Goal: Task Accomplishment & Management: Manage account settings

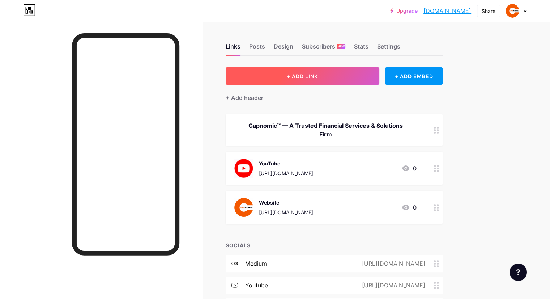
click at [343, 71] on button "+ ADD LINK" at bounding box center [303, 75] width 154 height 17
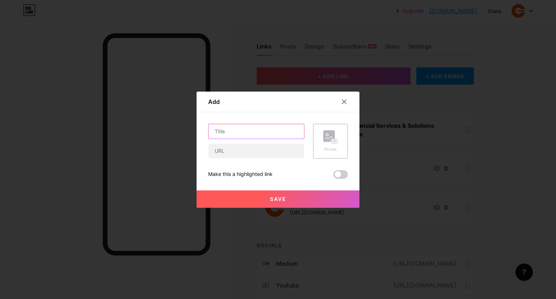
click at [236, 133] on input "text" at bounding box center [256, 131] width 96 height 14
type input "u"
type input "UDEMY"
click at [237, 148] on input "text" at bounding box center [256, 151] width 96 height 14
paste input "[URL][DOMAIN_NAME]"
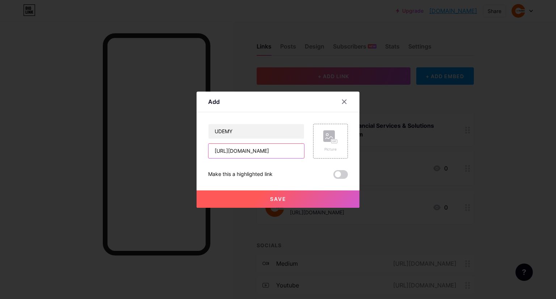
scroll to position [0, 13]
type input "[URL][DOMAIN_NAME]"
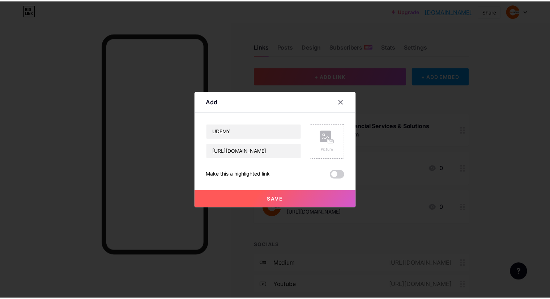
scroll to position [0, 0]
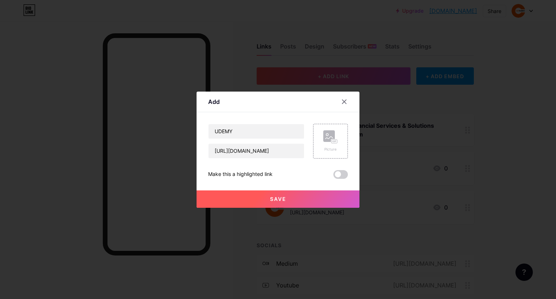
click at [276, 197] on span "Save" at bounding box center [278, 199] width 16 height 6
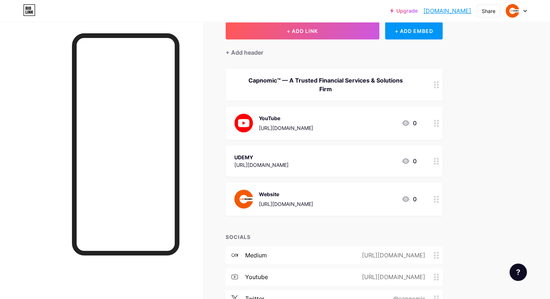
scroll to position [39, 0]
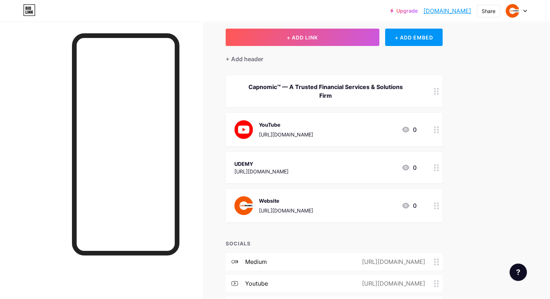
click at [289, 170] on div "[URL][DOMAIN_NAME]" at bounding box center [261, 172] width 54 height 8
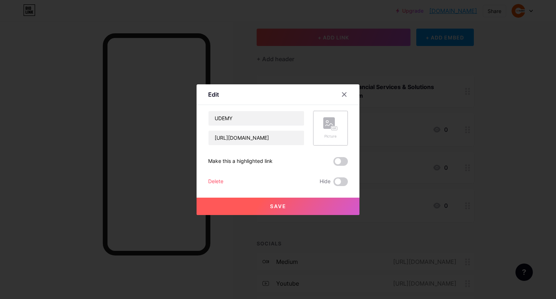
click at [326, 126] on rect at bounding box center [329, 123] width 12 height 12
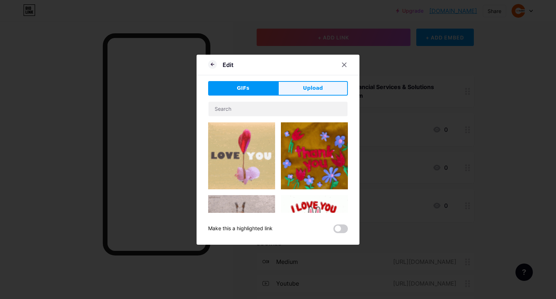
click at [311, 86] on span "Upload" at bounding box center [313, 88] width 20 height 8
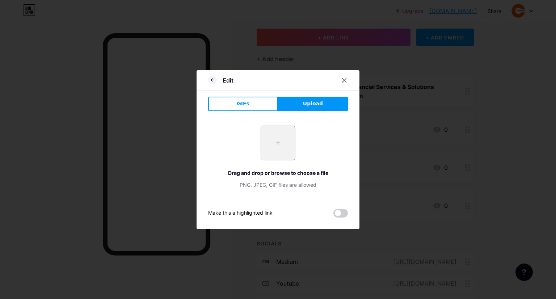
click at [276, 139] on input "file" at bounding box center [278, 143] width 34 height 34
type input "C:\fakepath\CAPNOMIC.png"
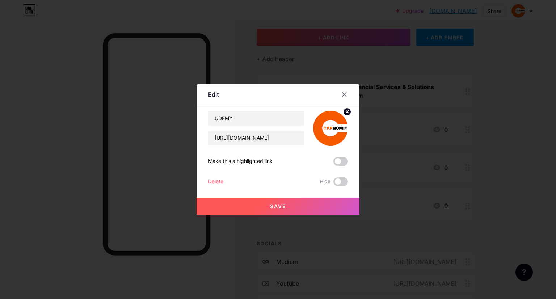
click at [277, 202] on button "Save" at bounding box center [277, 206] width 163 height 17
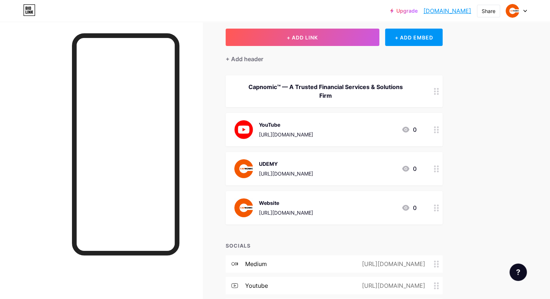
click at [253, 165] on img at bounding box center [243, 168] width 19 height 19
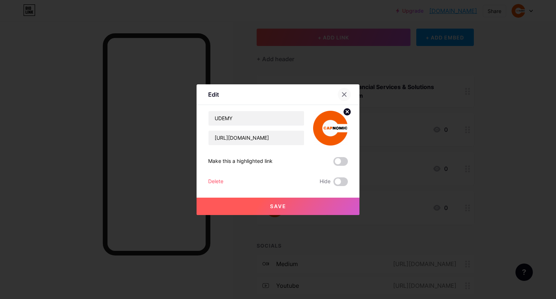
click at [343, 91] on div at bounding box center [344, 94] width 13 height 13
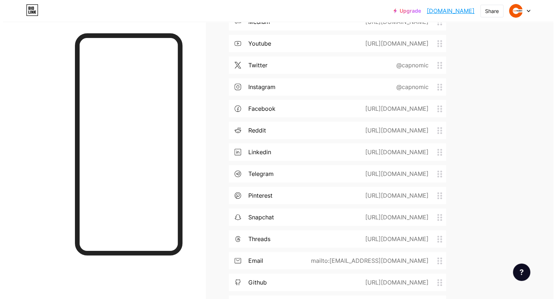
scroll to position [330, 0]
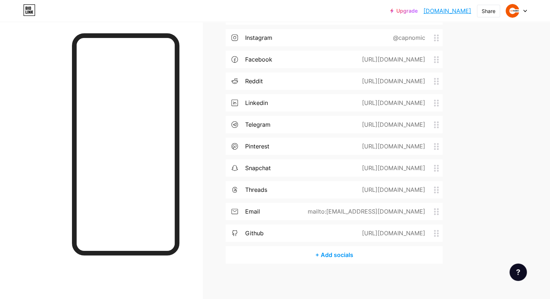
click at [360, 253] on div "+ Add socials" at bounding box center [334, 254] width 217 height 17
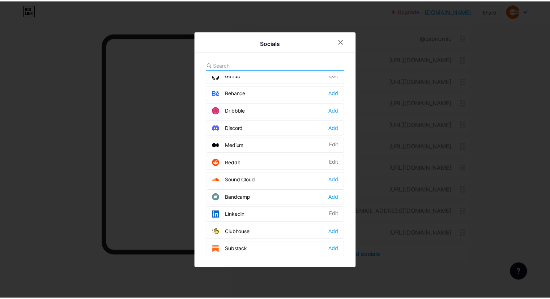
scroll to position [0, 0]
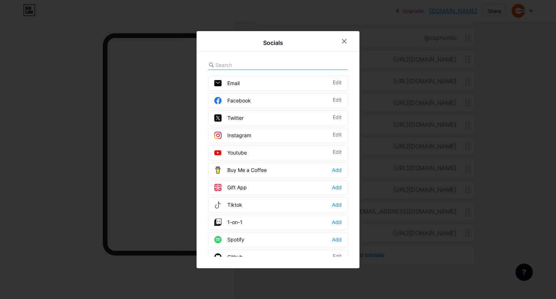
click at [517, 97] on div at bounding box center [278, 149] width 556 height 299
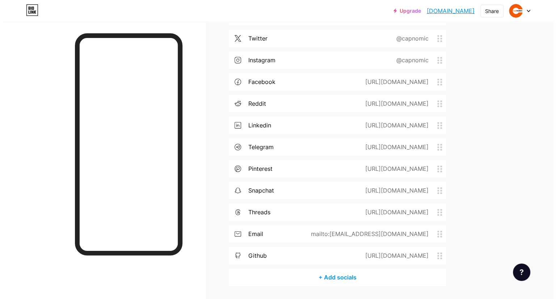
scroll to position [330, 0]
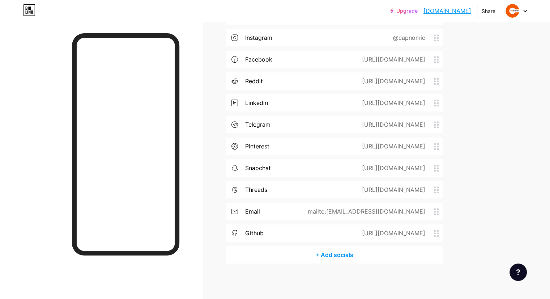
click at [372, 257] on div "+ Add socials" at bounding box center [334, 254] width 217 height 17
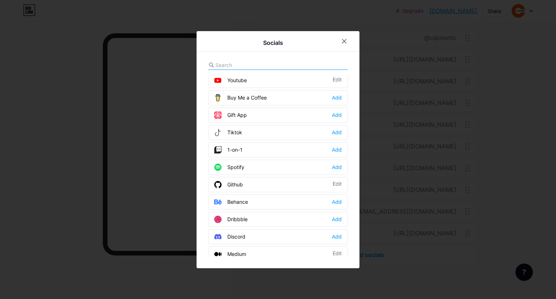
scroll to position [109, 0]
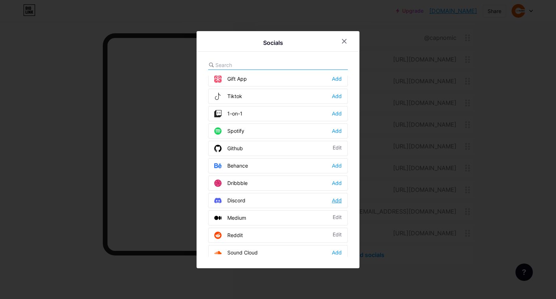
click at [332, 199] on div "Add" at bounding box center [337, 200] width 10 height 7
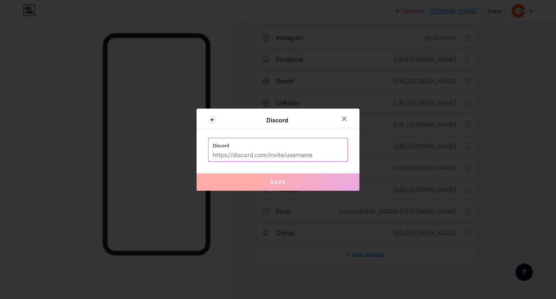
click at [281, 152] on input "text" at bounding box center [278, 155] width 130 height 12
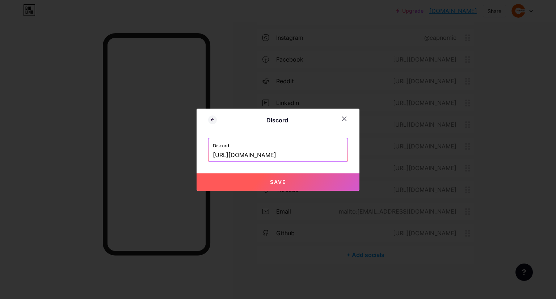
type input "[URL][DOMAIN_NAME]"
click at [278, 182] on span "Save" at bounding box center [278, 182] width 16 height 6
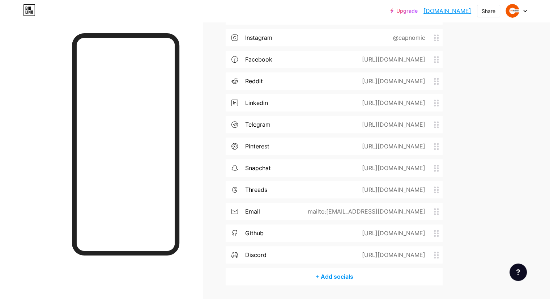
click at [421, 253] on div "[URL][DOMAIN_NAME]" at bounding box center [393, 254] width 84 height 9
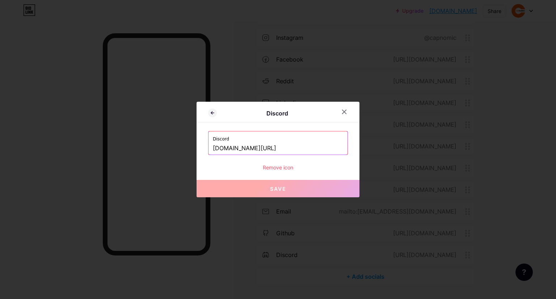
drag, startPoint x: 293, startPoint y: 146, endPoint x: 178, endPoint y: 156, distance: 115.5
click at [178, 156] on div "Discord Discord [DOMAIN_NAME][URL] Remove icon Save" at bounding box center [278, 149] width 556 height 299
paste input "[URL][DOMAIN_NAME]"
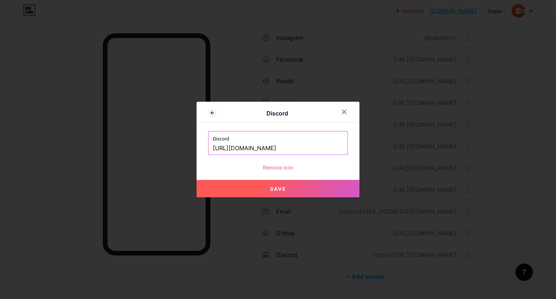
type input "[URL][DOMAIN_NAME]"
click at [282, 186] on span "Save" at bounding box center [278, 189] width 16 height 6
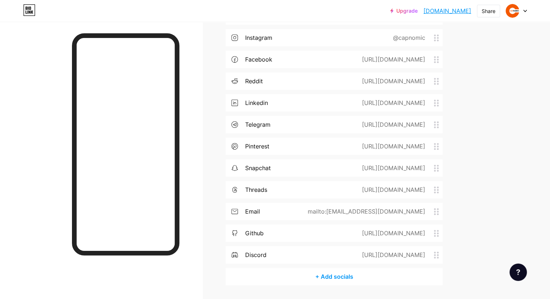
click at [434, 251] on div "[URL][DOMAIN_NAME]" at bounding box center [393, 254] width 84 height 9
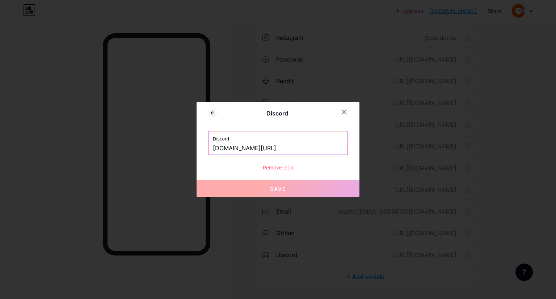
drag, startPoint x: 278, startPoint y: 148, endPoint x: 307, endPoint y: 153, distance: 29.3
click at [307, 153] on input "[DOMAIN_NAME][URL]" at bounding box center [278, 148] width 130 height 12
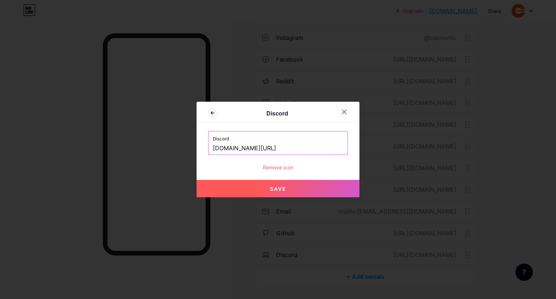
click at [291, 193] on button "Save" at bounding box center [277, 188] width 163 height 17
type input "[URL][DOMAIN_NAME]"
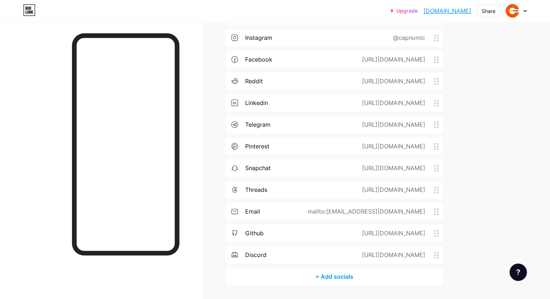
click at [404, 256] on div "[URL][DOMAIN_NAME]" at bounding box center [393, 254] width 84 height 9
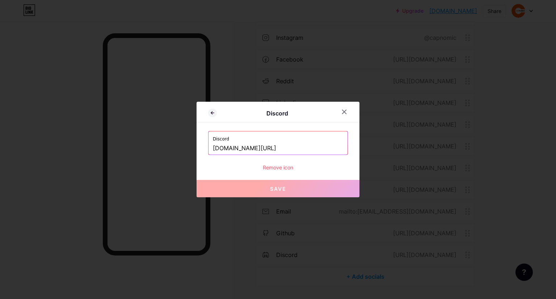
drag, startPoint x: 316, startPoint y: 147, endPoint x: 130, endPoint y: 149, distance: 185.6
click at [130, 149] on div "Discord Discord [DOMAIN_NAME][URL] Remove icon Save" at bounding box center [278, 149] width 556 height 299
click at [402, 188] on div at bounding box center [278, 149] width 556 height 299
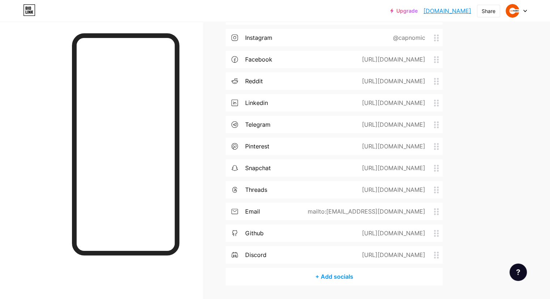
click at [363, 273] on div "+ Add socials" at bounding box center [334, 276] width 217 height 17
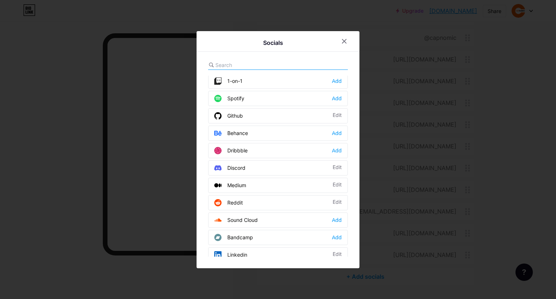
scroll to position [103, 0]
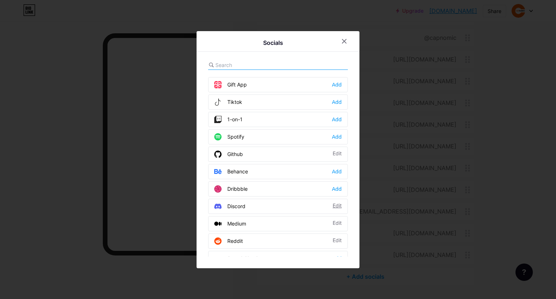
click at [335, 203] on div "Edit" at bounding box center [336, 206] width 9 height 7
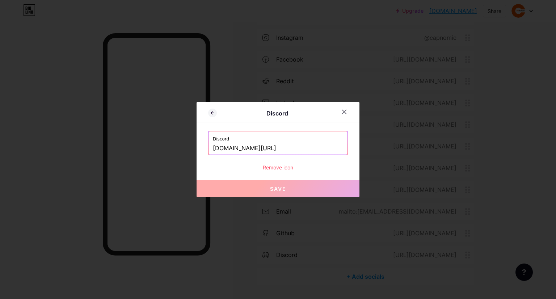
click at [276, 167] on div "Remove icon" at bounding box center [278, 168] width 140 height 8
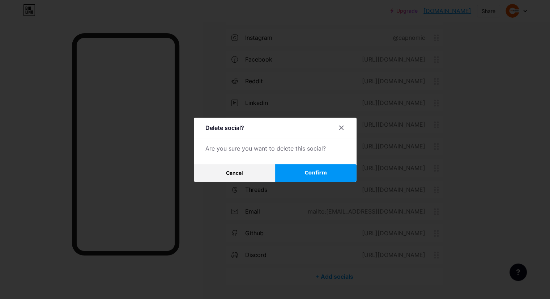
click at [311, 172] on span "Confirm" at bounding box center [316, 173] width 22 height 8
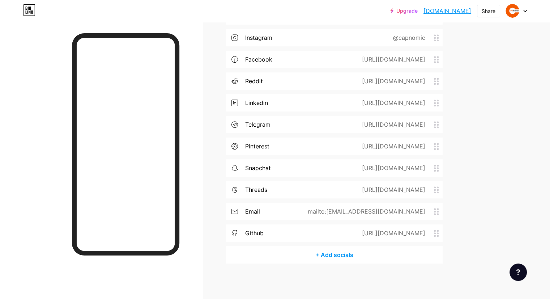
click at [362, 251] on div "+ Add socials" at bounding box center [334, 254] width 217 height 17
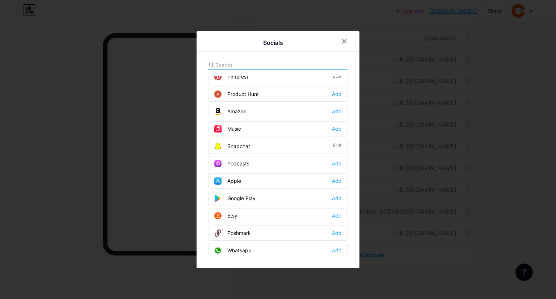
scroll to position [470, 0]
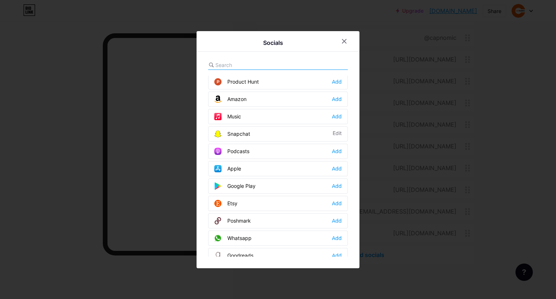
drag, startPoint x: 333, startPoint y: 93, endPoint x: 327, endPoint y: 99, distance: 8.7
click at [333, 96] on div "Add" at bounding box center [337, 99] width 10 height 7
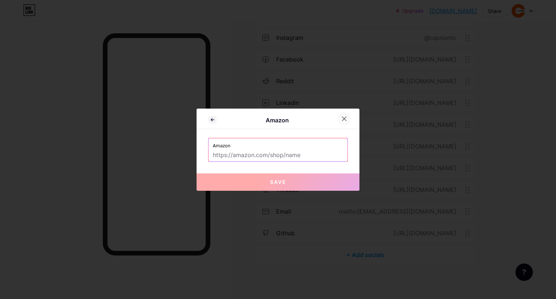
click at [340, 115] on div at bounding box center [344, 118] width 13 height 13
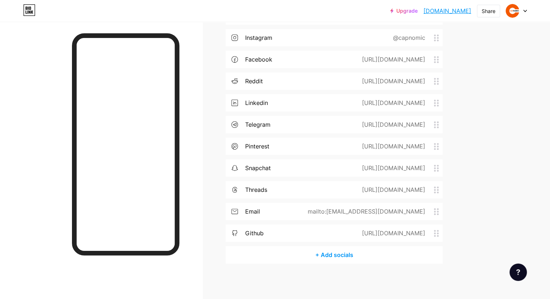
click at [368, 255] on div "+ Add socials" at bounding box center [334, 254] width 217 height 17
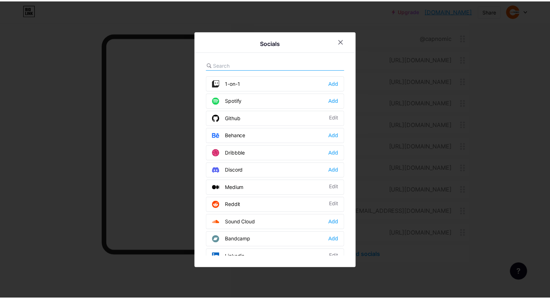
scroll to position [0, 0]
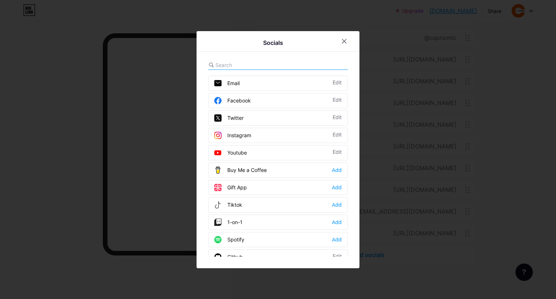
click at [236, 62] on input "text" at bounding box center [255, 65] width 80 height 8
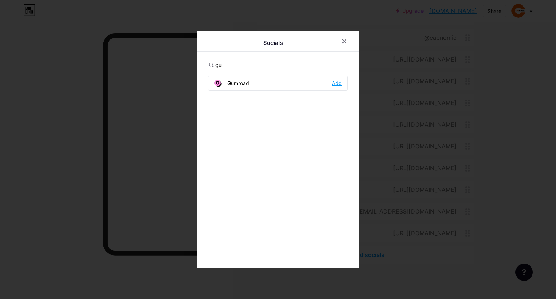
type input "gu"
click at [336, 80] on div "Add" at bounding box center [337, 83] width 10 height 7
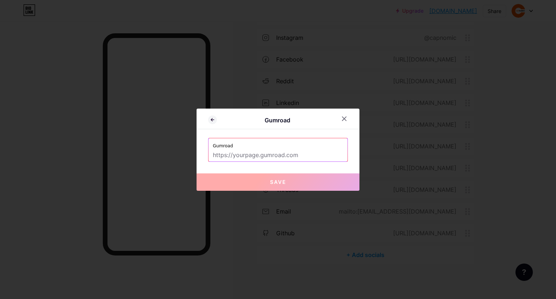
click at [234, 153] on input "text" at bounding box center [278, 155] width 130 height 12
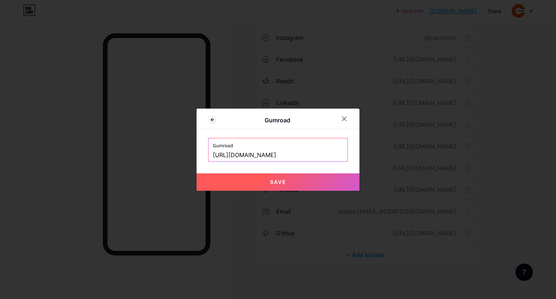
type input "[URL][DOMAIN_NAME]"
click at [287, 179] on button "Save" at bounding box center [277, 181] width 163 height 17
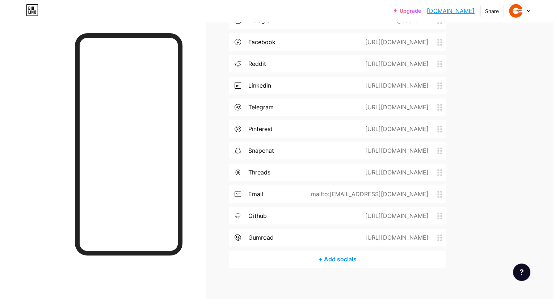
scroll to position [352, 0]
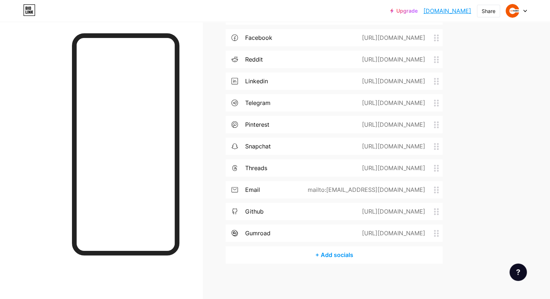
click at [366, 254] on div "+ Add socials" at bounding box center [334, 254] width 217 height 17
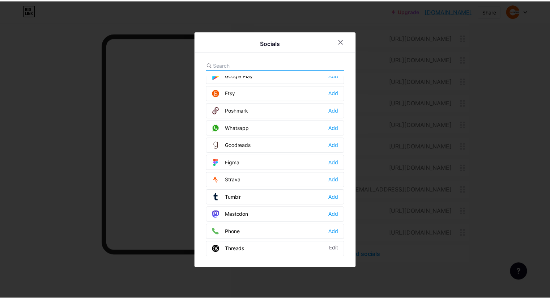
scroll to position [645, 0]
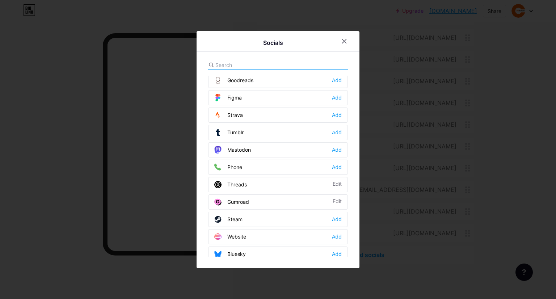
click at [113, 203] on div at bounding box center [278, 149] width 556 height 299
